Goal: Browse casually: Explore the website without a specific task or goal

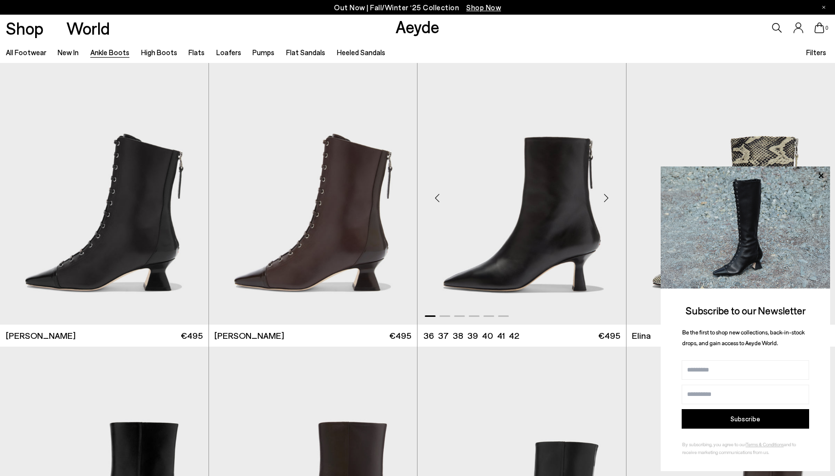
click at [608, 198] on div "Next slide" at bounding box center [606, 197] width 29 height 29
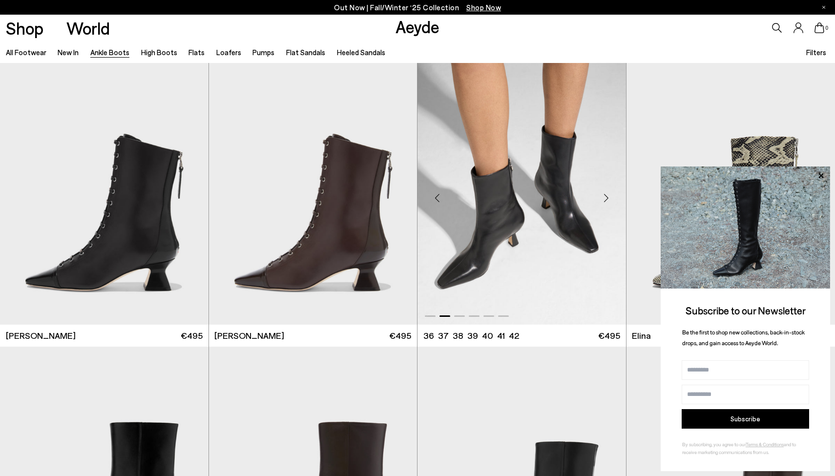
click at [608, 198] on div "Next slide" at bounding box center [606, 197] width 29 height 29
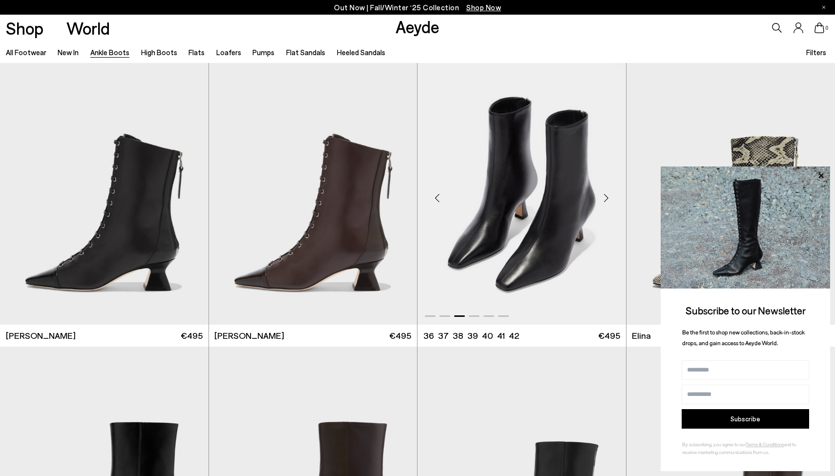
click at [608, 198] on div "Next slide" at bounding box center [606, 197] width 29 height 29
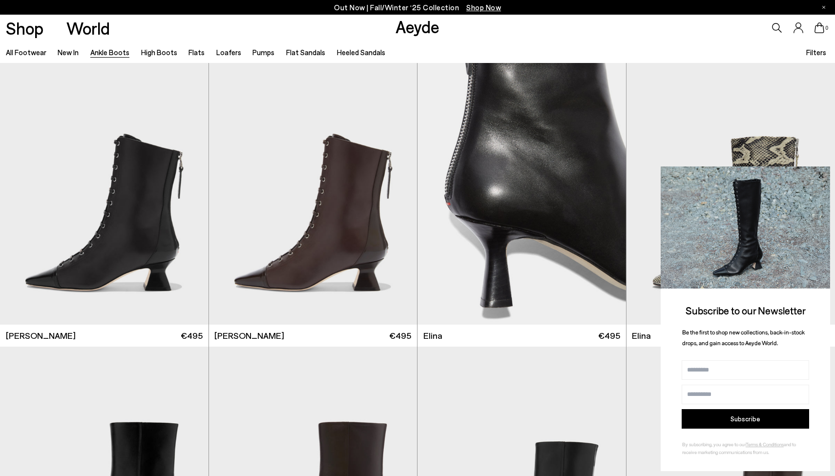
click at [822, 178] on icon at bounding box center [821, 175] width 5 height 5
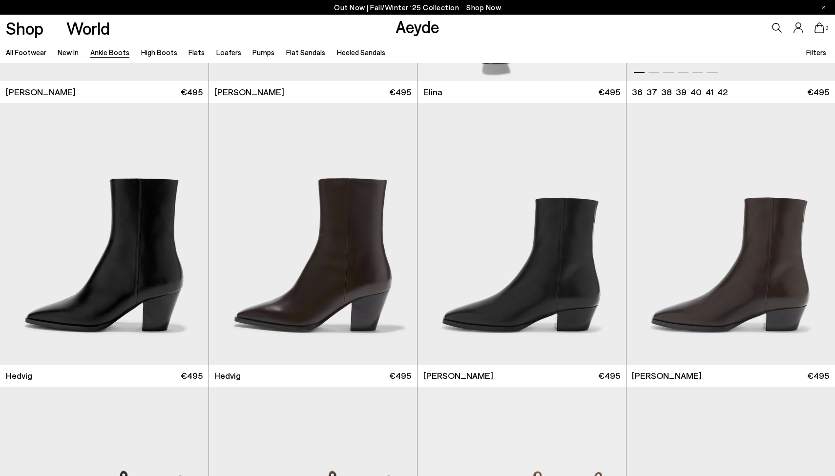
scroll to position [324, 0]
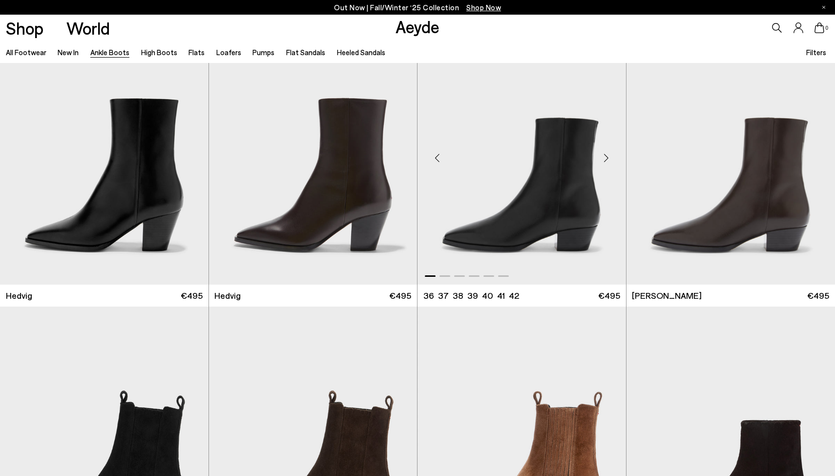
click at [608, 158] on div "Next slide" at bounding box center [606, 157] width 29 height 29
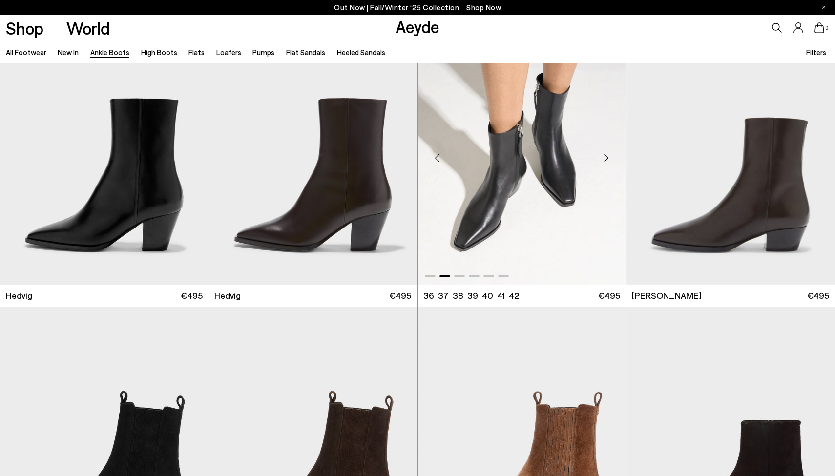
click at [608, 158] on div "Next slide" at bounding box center [606, 157] width 29 height 29
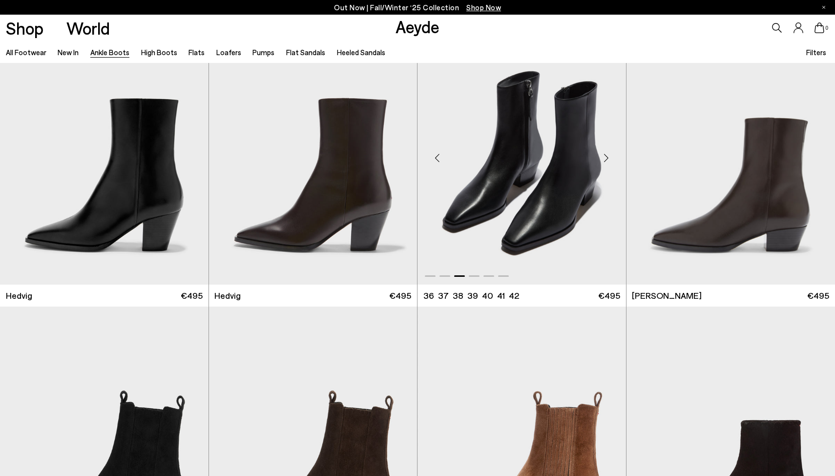
click at [608, 158] on div "Next slide" at bounding box center [606, 157] width 29 height 29
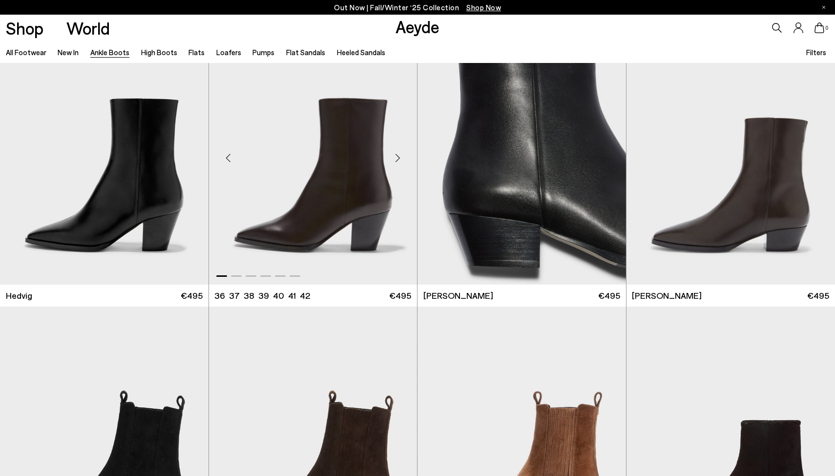
click at [399, 159] on div "Next slide" at bounding box center [397, 157] width 29 height 29
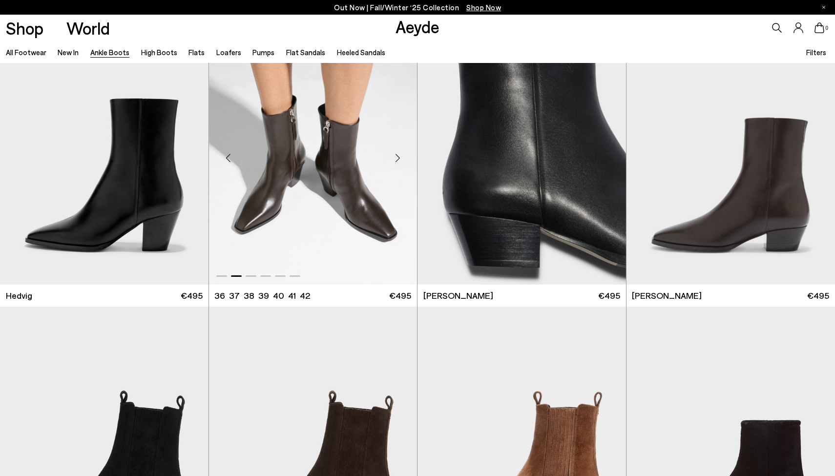
click at [399, 159] on div "Next slide" at bounding box center [397, 157] width 29 height 29
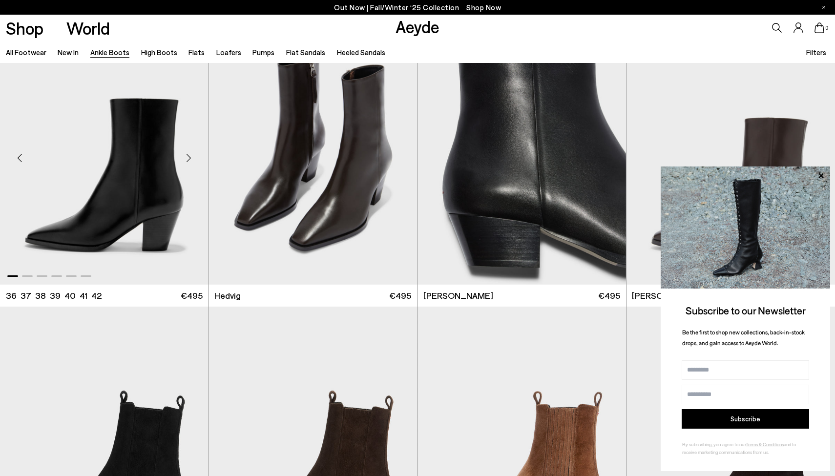
click at [188, 158] on div "Next slide" at bounding box center [188, 157] width 29 height 29
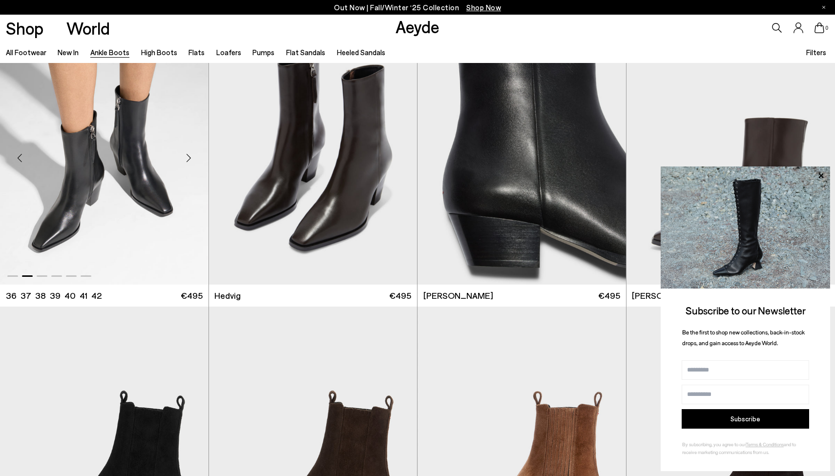
click at [191, 158] on div "Next slide" at bounding box center [188, 157] width 29 height 29
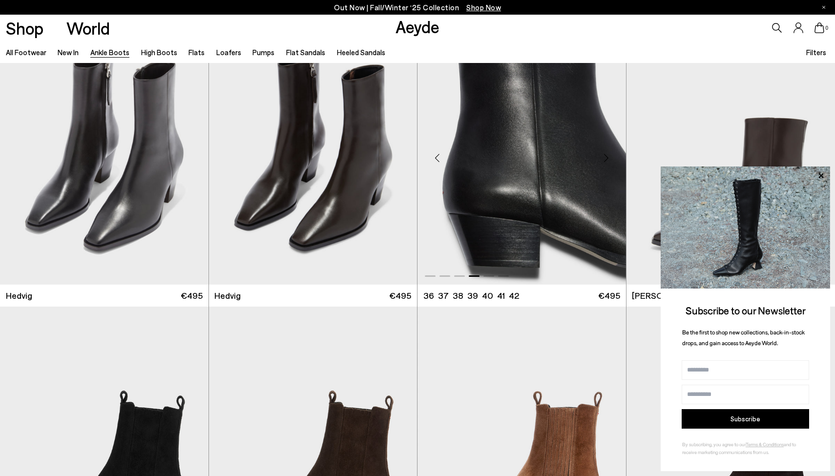
click at [437, 156] on div "Previous slide" at bounding box center [436, 157] width 29 height 29
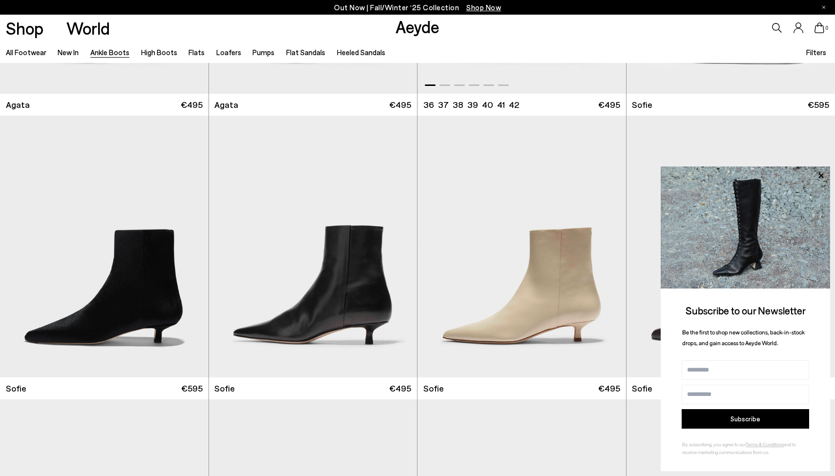
scroll to position [798, 0]
click at [398, 256] on div "Next slide" at bounding box center [397, 250] width 29 height 29
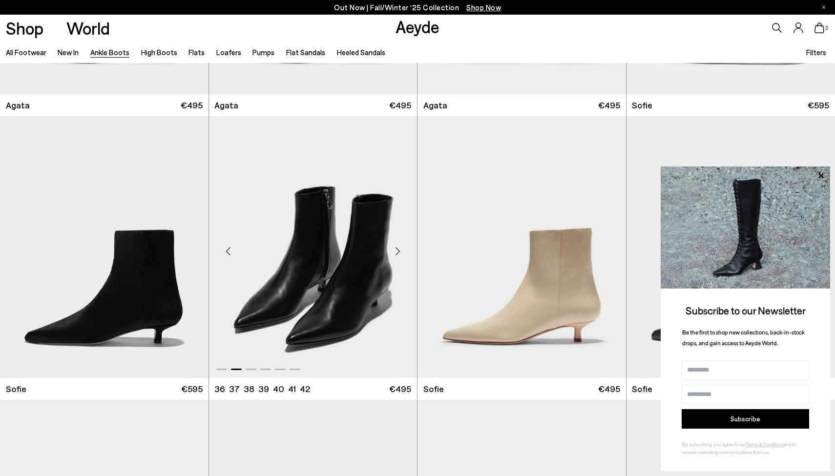
click at [400, 249] on div "Next slide" at bounding box center [397, 250] width 29 height 29
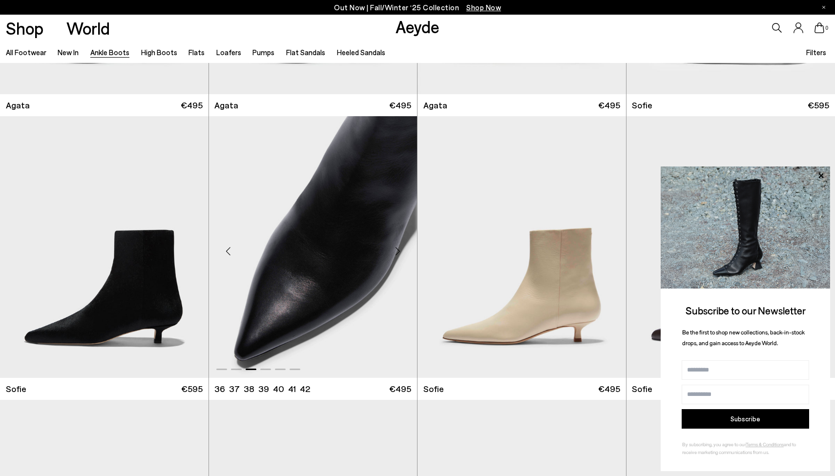
click at [400, 249] on div "Next slide" at bounding box center [397, 250] width 29 height 29
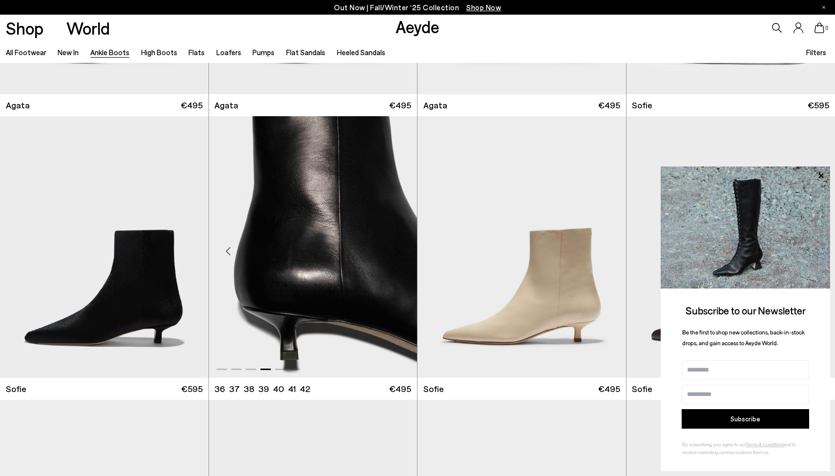
click at [398, 254] on div "Next slide" at bounding box center [397, 250] width 29 height 29
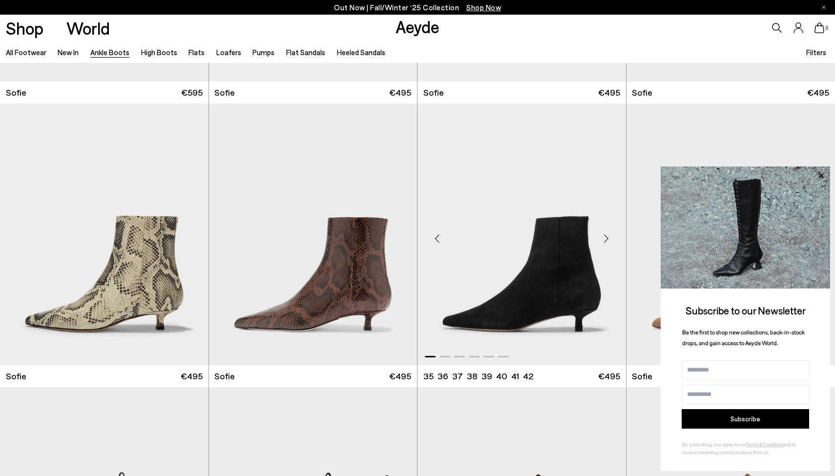
scroll to position [1095, 0]
click at [401, 238] on div "Next slide" at bounding box center [397, 237] width 29 height 29
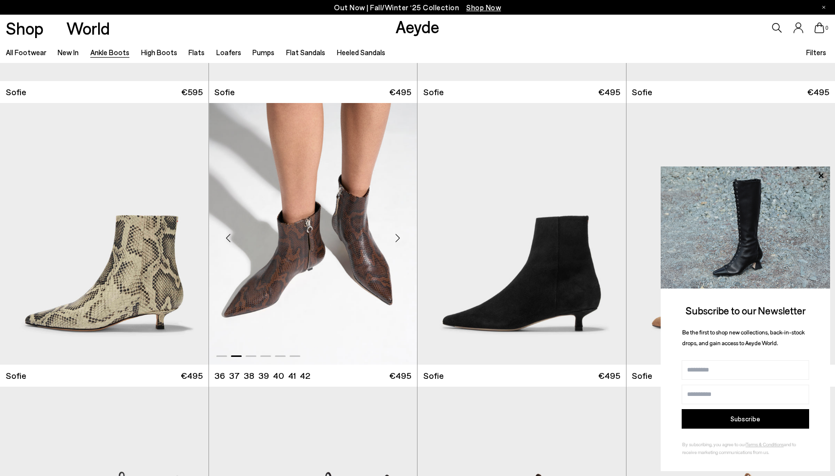
click at [401, 238] on div "Next slide" at bounding box center [397, 237] width 29 height 29
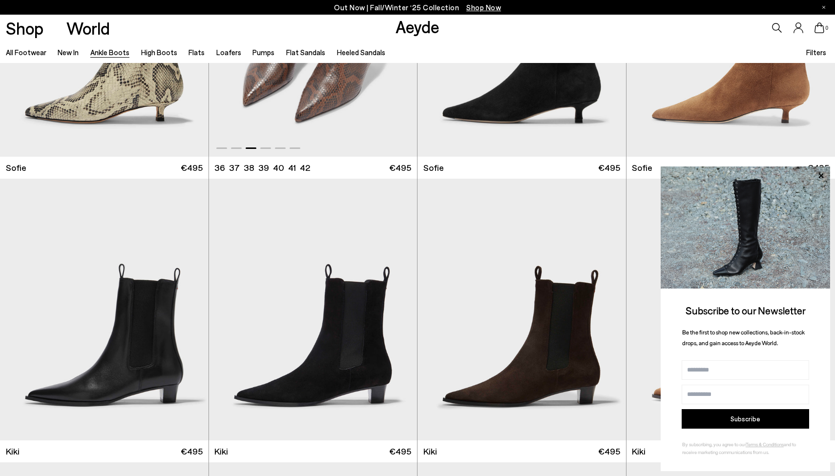
scroll to position [1346, 0]
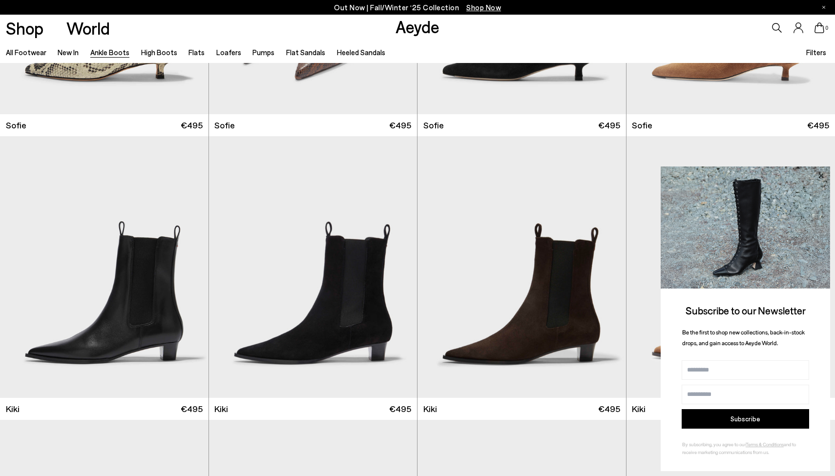
click at [825, 175] on icon at bounding box center [821, 175] width 13 height 13
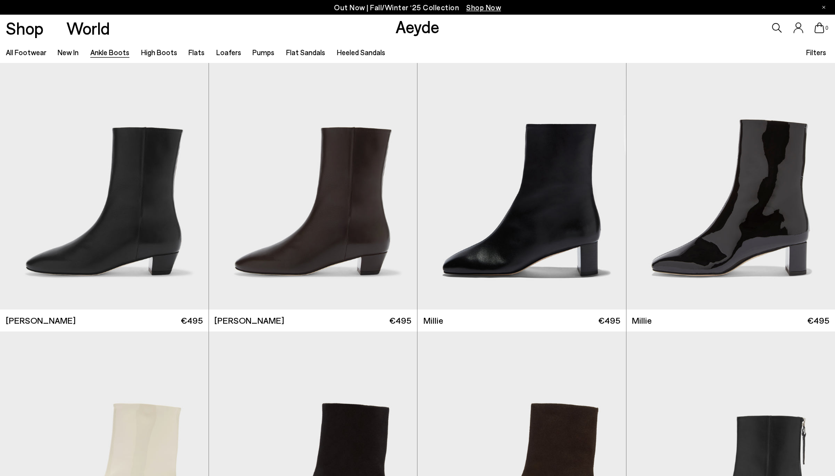
scroll to position [2002, 0]
click at [609, 181] on div "Next slide" at bounding box center [606, 182] width 29 height 29
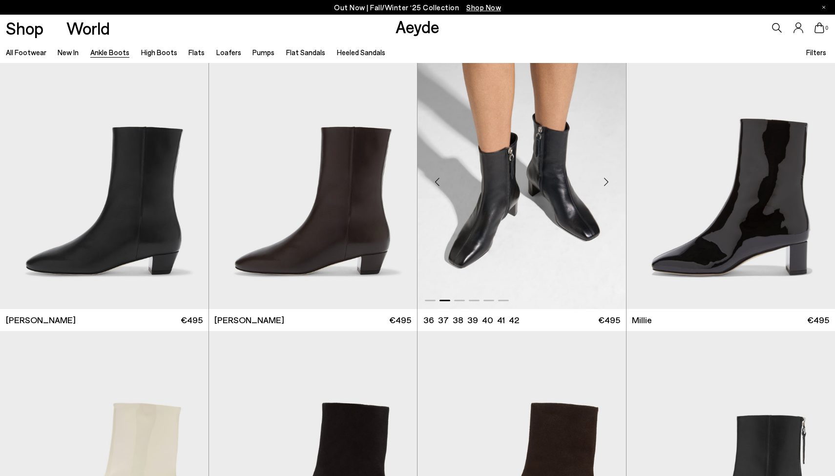
click at [609, 181] on div "Next slide" at bounding box center [606, 182] width 29 height 29
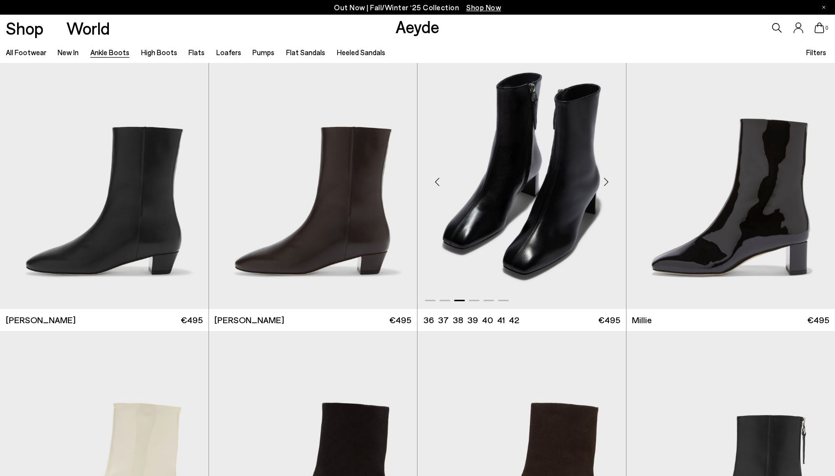
click at [609, 181] on div "Next slide" at bounding box center [606, 182] width 29 height 29
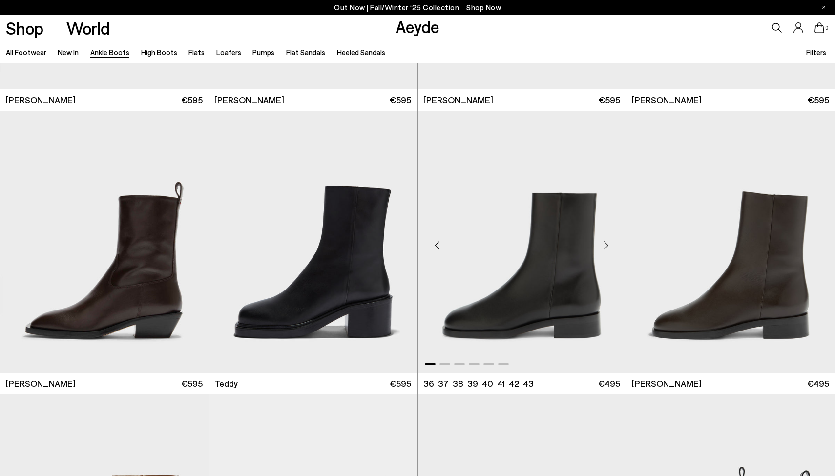
scroll to position [3642, 0]
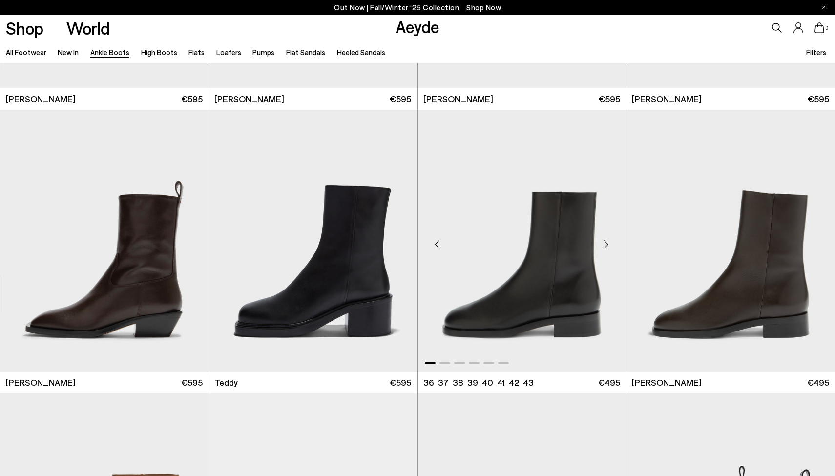
click at [606, 245] on div "Next slide" at bounding box center [606, 244] width 29 height 29
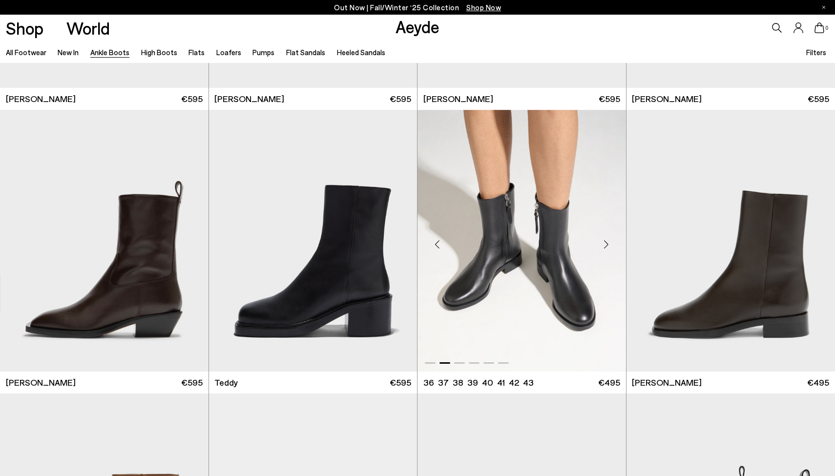
click at [606, 245] on div "Next slide" at bounding box center [606, 244] width 29 height 29
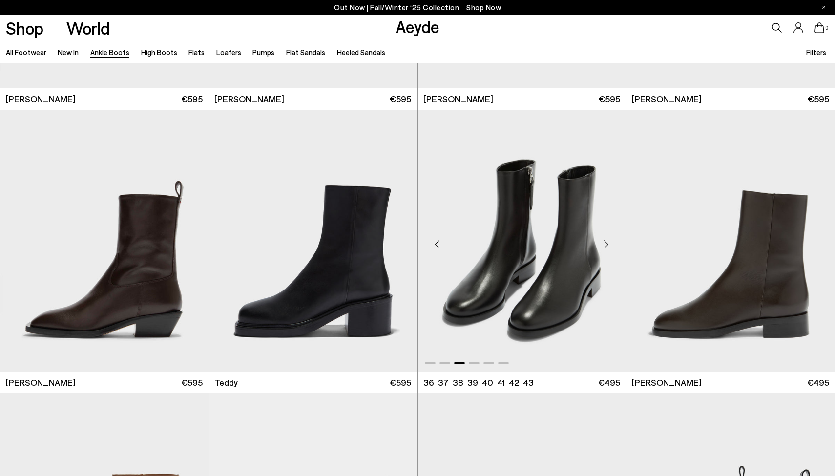
click at [606, 245] on div "Next slide" at bounding box center [606, 244] width 29 height 29
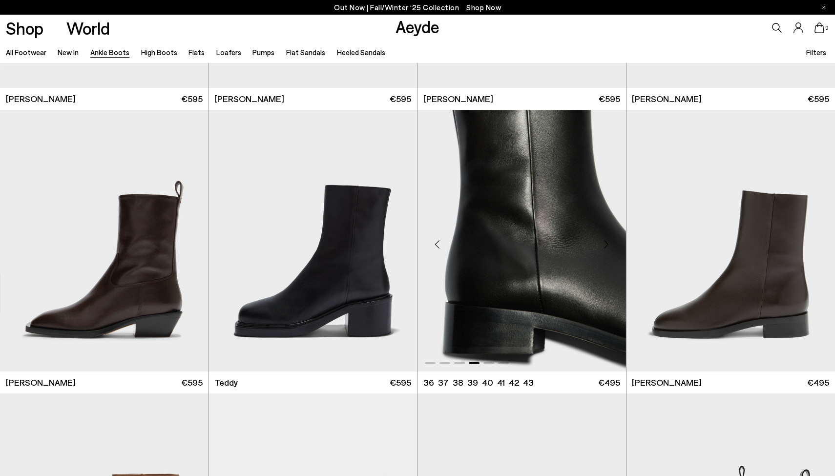
click at [606, 245] on div "Next slide" at bounding box center [606, 244] width 29 height 29
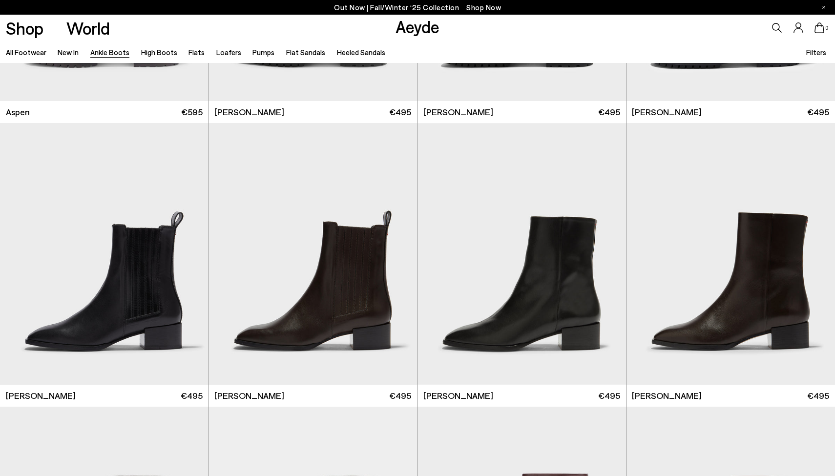
scroll to position [4602, 0]
